Goal: Task Accomplishment & Management: Manage account settings

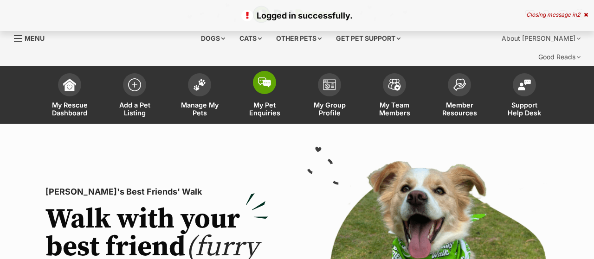
click at [263, 101] on span "My Pet Enquiries" at bounding box center [265, 109] width 42 height 16
click at [587, 17] on icon at bounding box center [586, 15] width 4 height 6
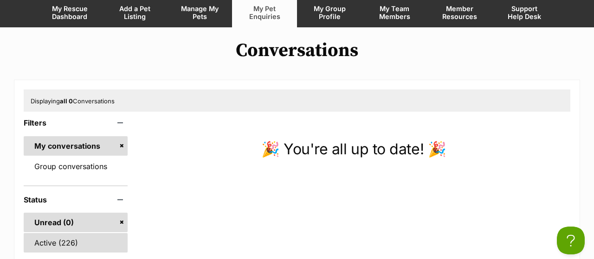
click at [75, 233] on link "Active (226)" at bounding box center [76, 242] width 104 height 19
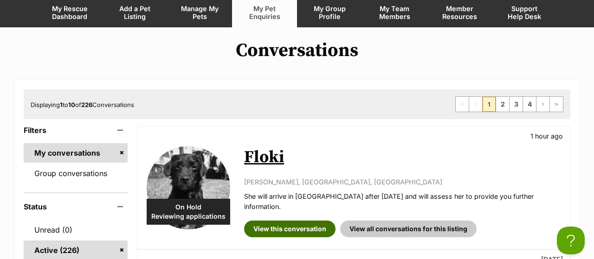
click at [282, 221] on link "View this conversation" at bounding box center [289, 229] width 91 height 17
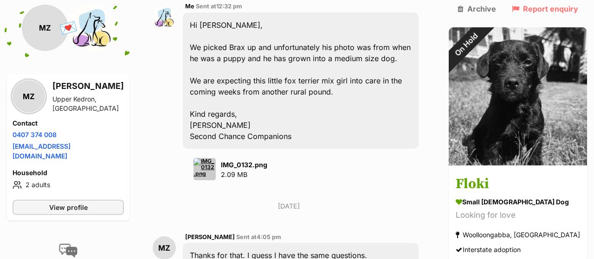
scroll to position [2358, 0]
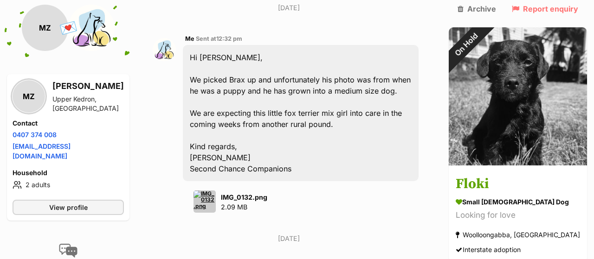
click at [216, 191] on img at bounding box center [204, 202] width 22 height 22
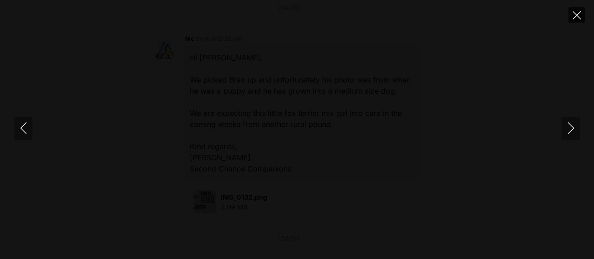
click at [576, 13] on icon "Close" at bounding box center [577, 15] width 8 height 8
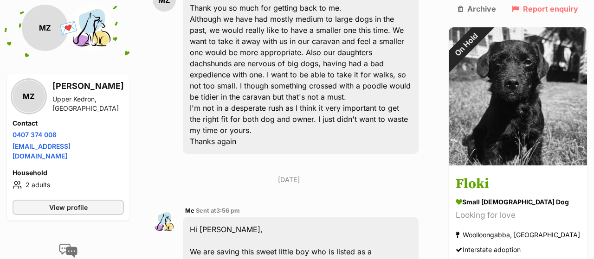
scroll to position [1586, 0]
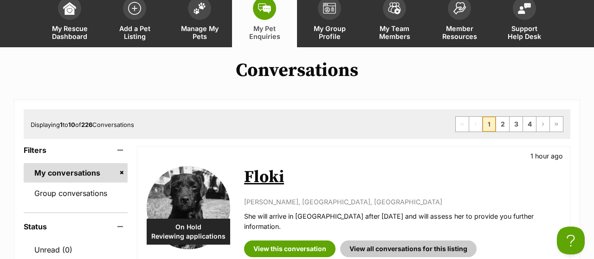
scroll to position [48, 0]
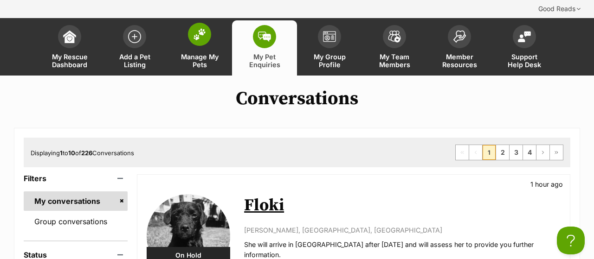
click at [194, 53] on span "Manage My Pets" at bounding box center [200, 61] width 42 height 16
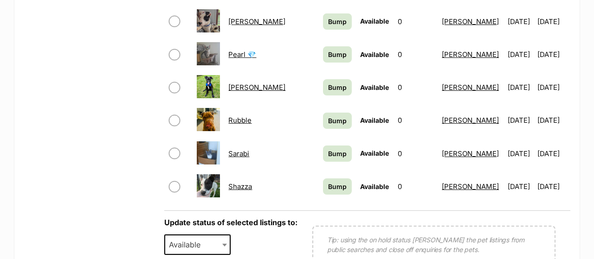
scroll to position [772, 0]
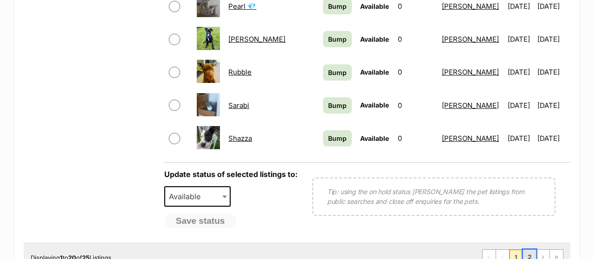
click at [531, 250] on link "2" at bounding box center [529, 257] width 13 height 15
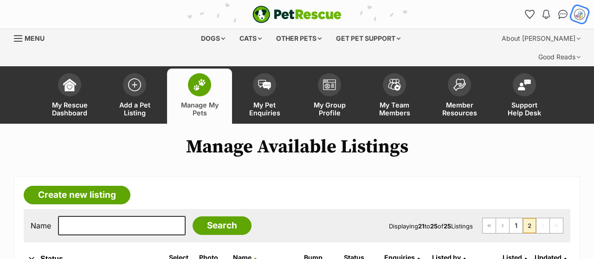
click at [582, 16] on img "My account" at bounding box center [580, 14] width 12 height 12
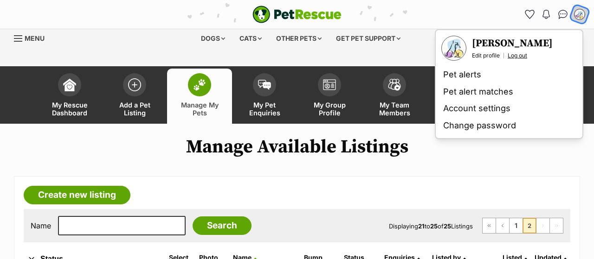
click at [513, 57] on link "Log out" at bounding box center [517, 55] width 19 height 7
